Goal: Information Seeking & Learning: Learn about a topic

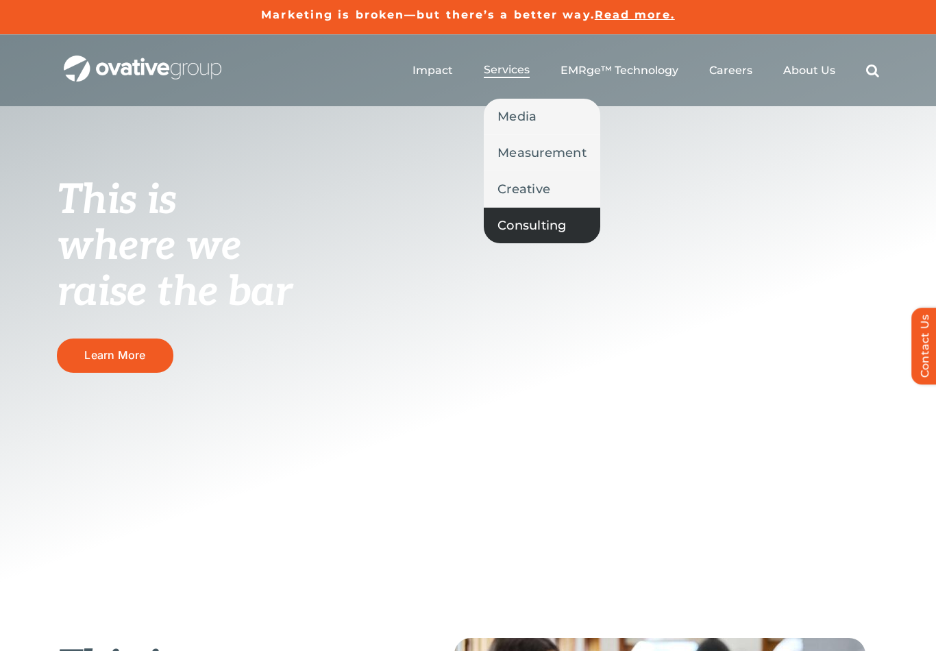
click at [539, 215] on link "Consulting" at bounding box center [542, 226] width 117 height 36
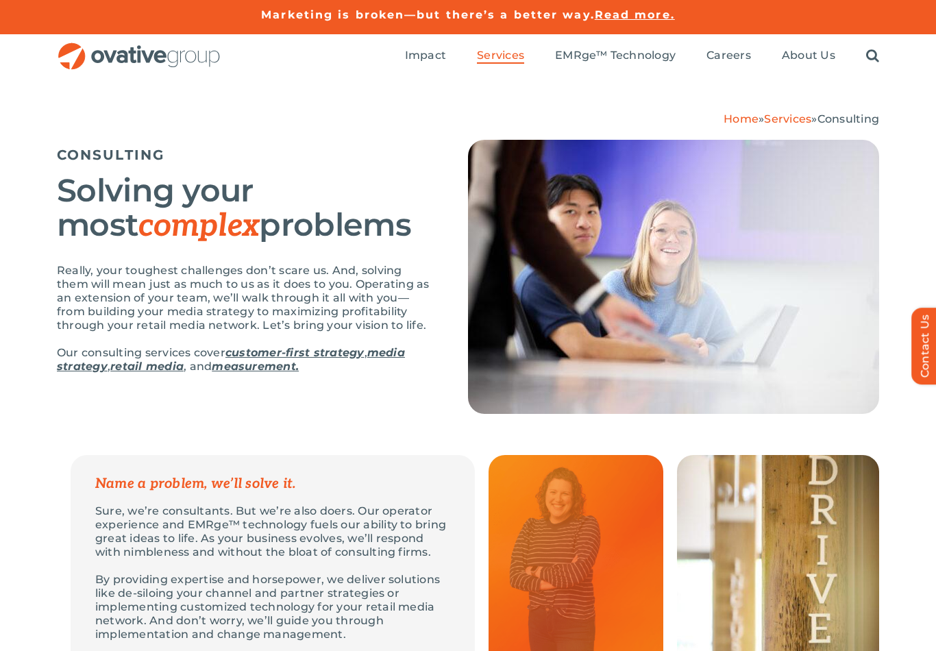
click at [537, 233] on img at bounding box center [673, 277] width 411 height 274
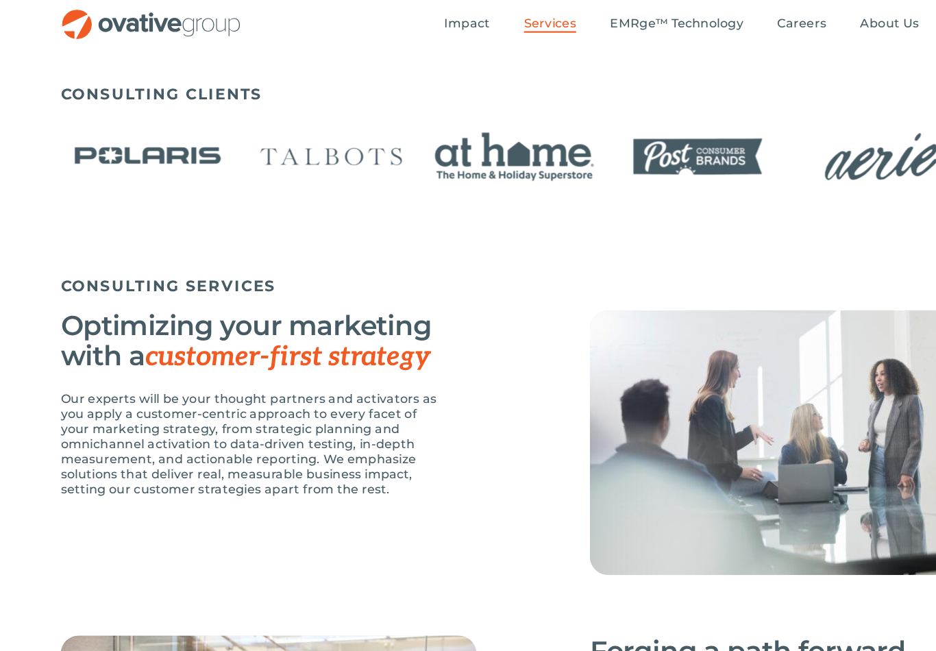
scroll to position [858, 0]
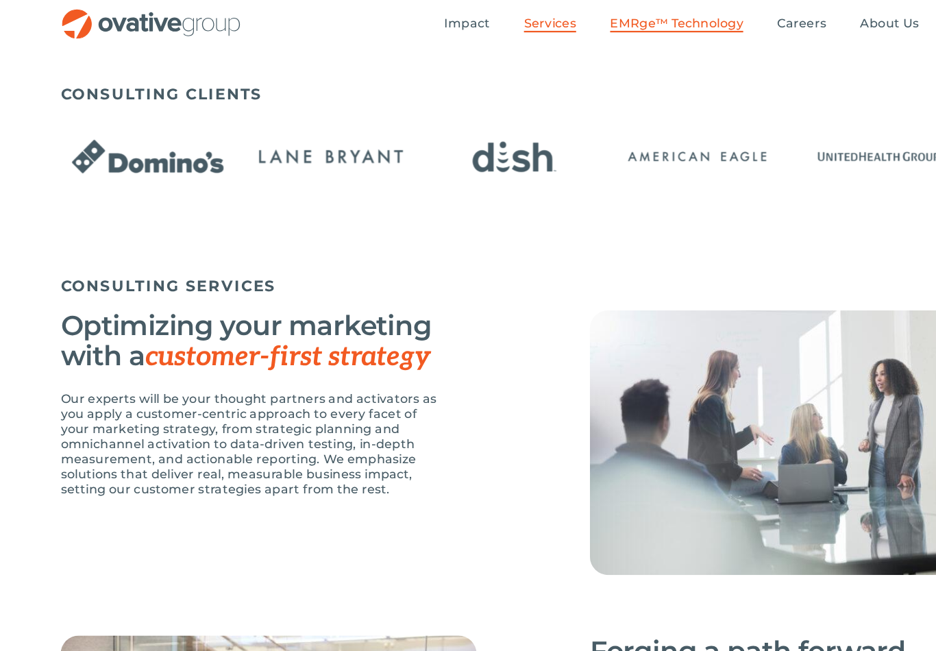
click at [616, 18] on span "EMRge™ Technology" at bounding box center [615, 21] width 121 height 14
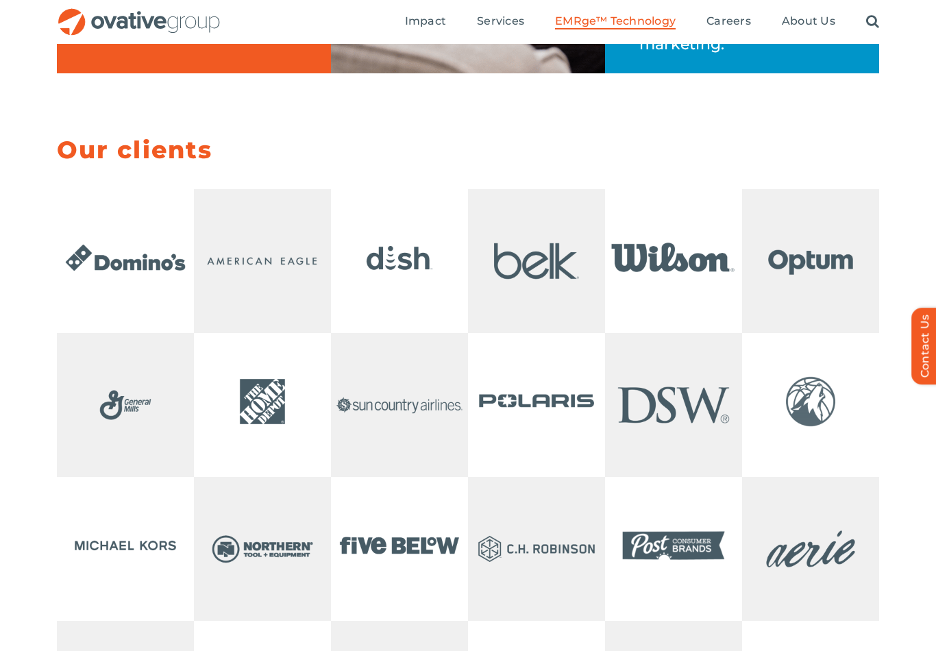
scroll to position [2664, 0]
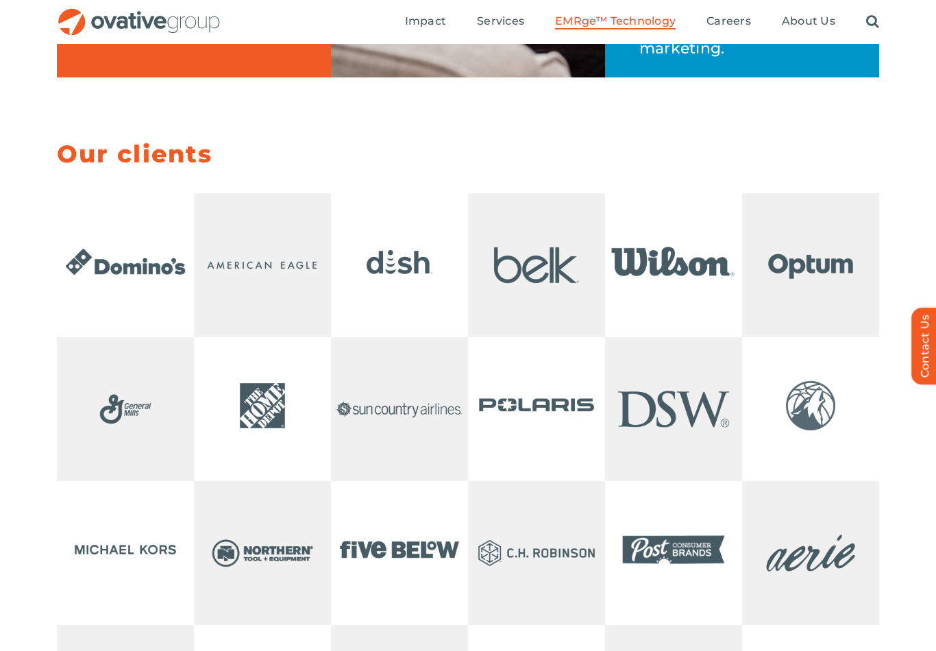
click at [272, 312] on img at bounding box center [262, 265] width 137 height 137
click at [266, 306] on img at bounding box center [262, 265] width 137 height 137
click at [267, 315] on img at bounding box center [262, 265] width 137 height 137
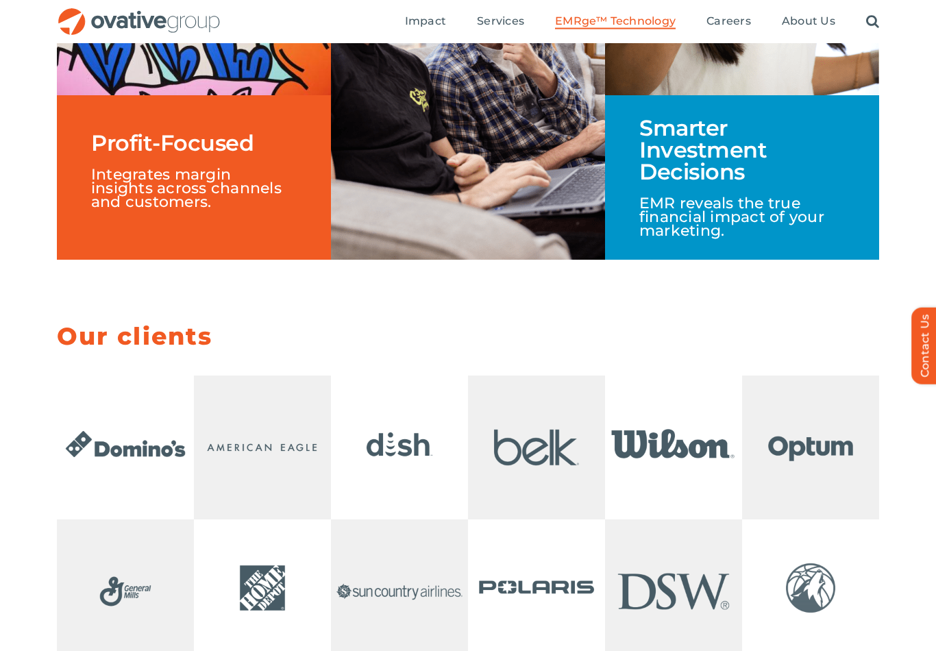
scroll to position [2482, 0]
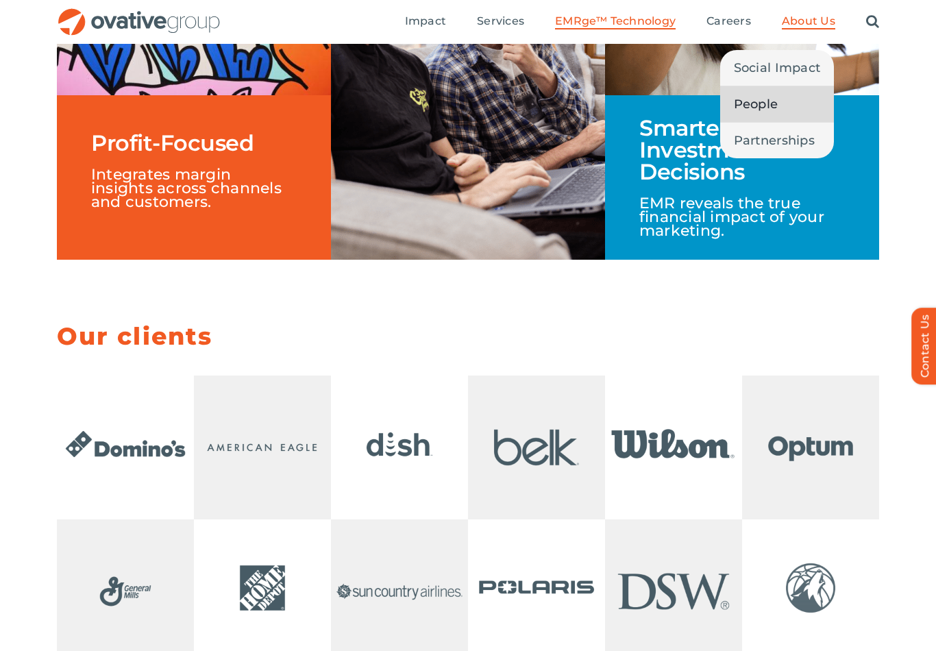
click at [764, 101] on span "People" at bounding box center [756, 104] width 45 height 19
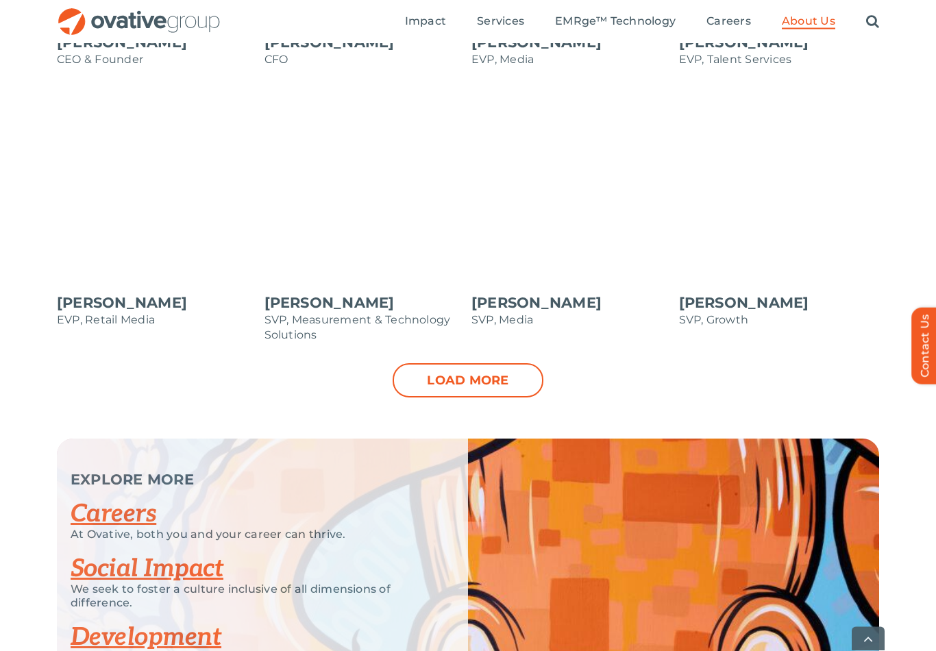
scroll to position [1420, 0]
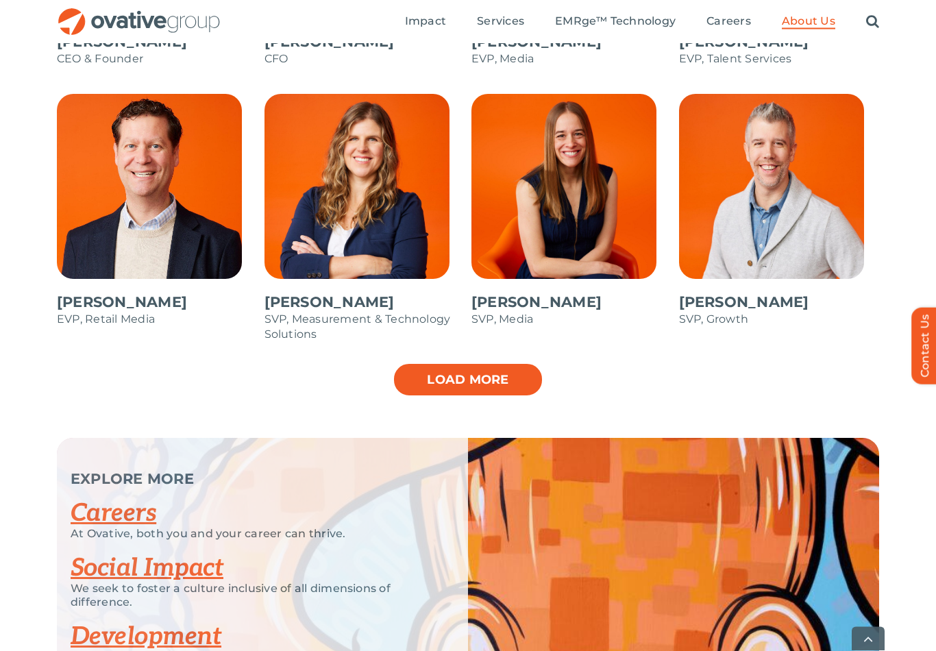
click at [473, 378] on link "Load more" at bounding box center [468, 380] width 151 height 34
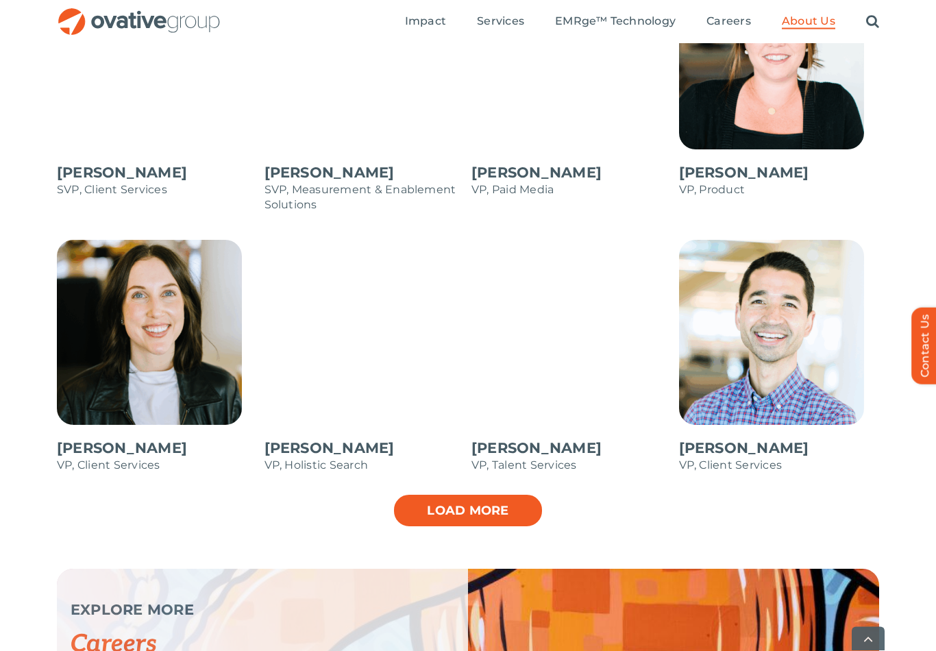
scroll to position [1826, 0]
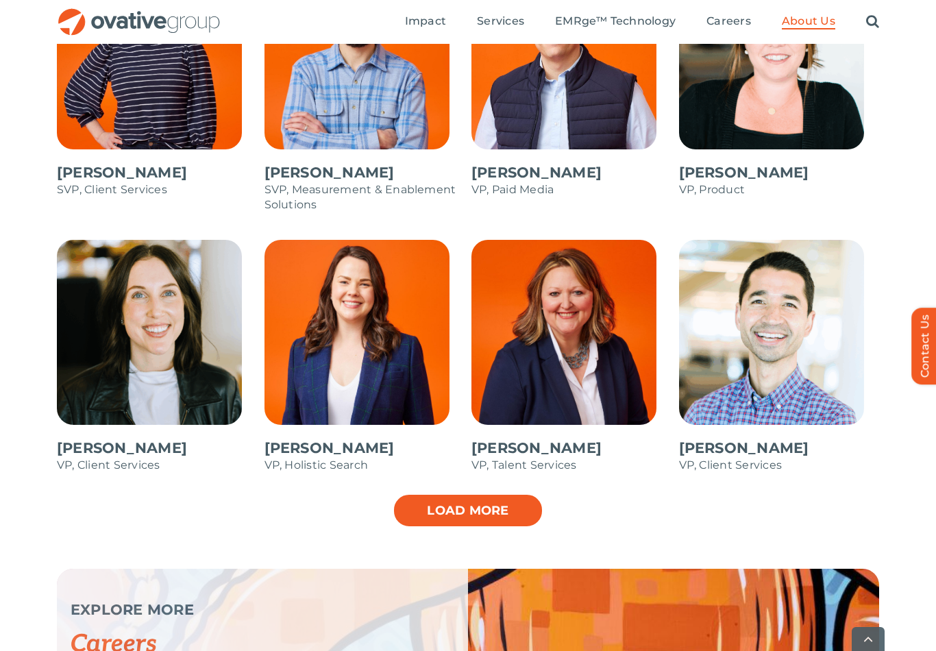
click at [439, 509] on link "Load more" at bounding box center [468, 510] width 151 height 34
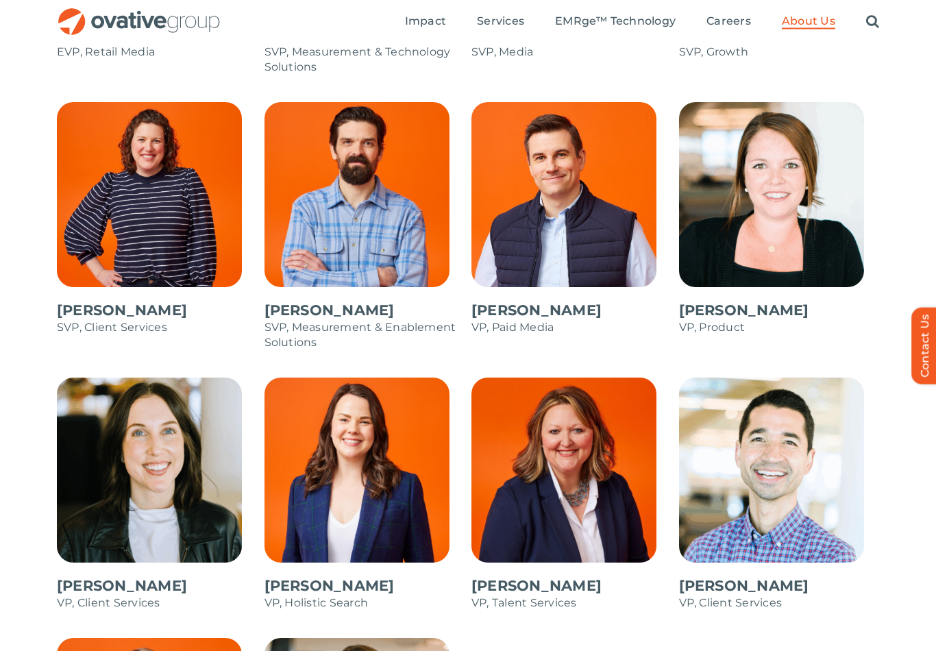
scroll to position [1688, 0]
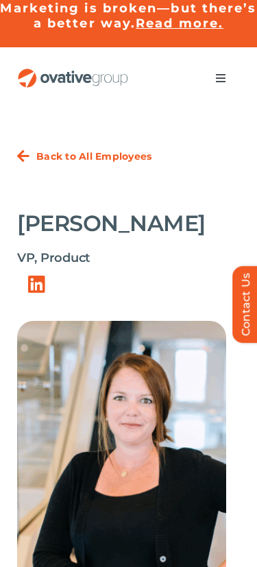
click at [124, 151] on strong "Back to All Employees" at bounding box center [93, 156] width 115 height 12
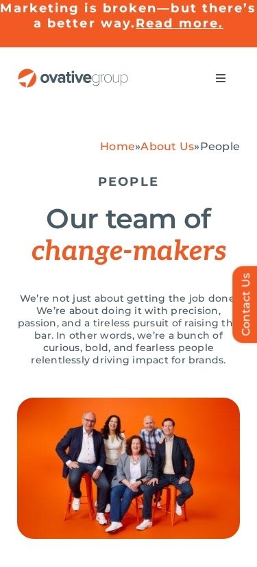
click at [106, 153] on link "Home" at bounding box center [117, 146] width 35 height 13
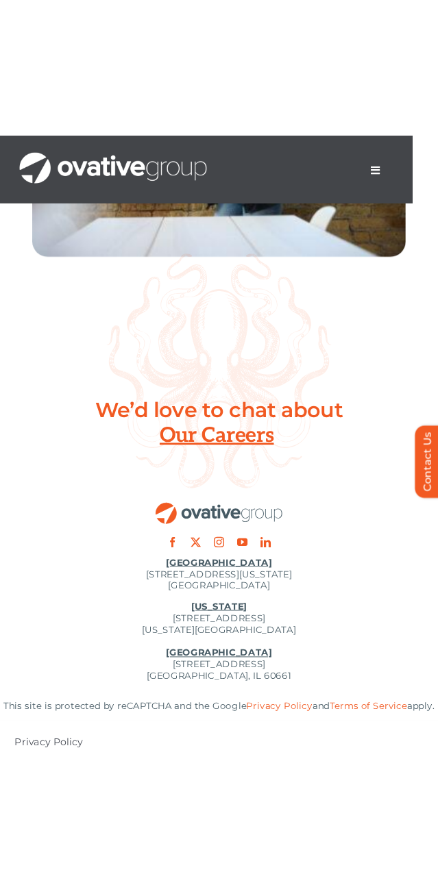
scroll to position [5562, 0]
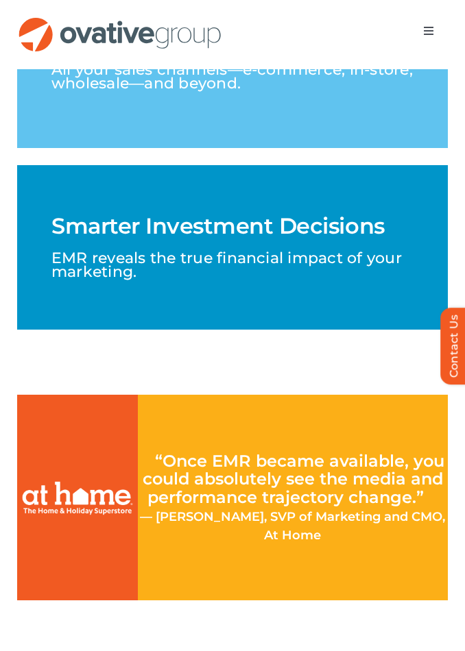
scroll to position [2924, 0]
